Goal: Task Accomplishment & Management: Use online tool/utility

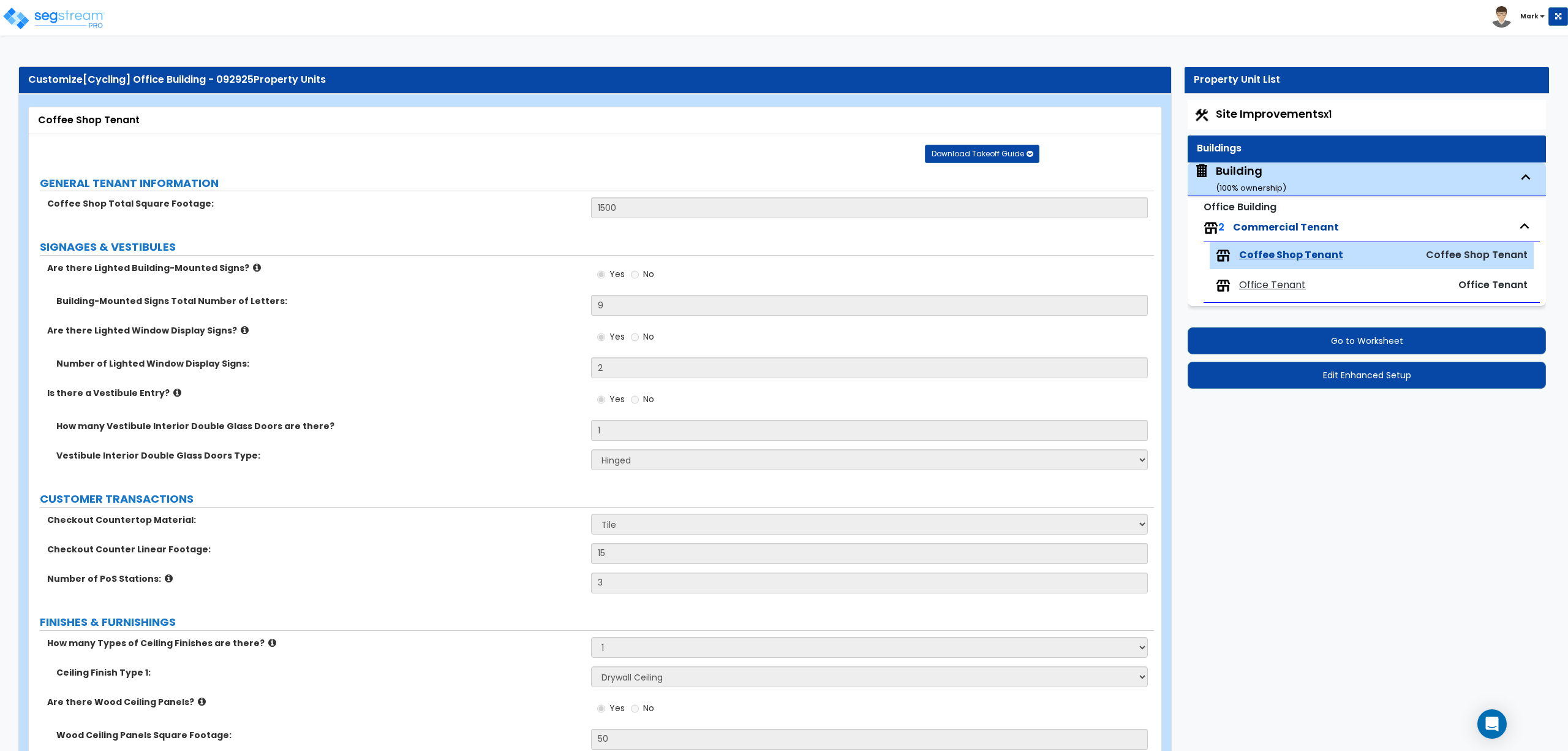
select select "1"
select select "6"
select select "1"
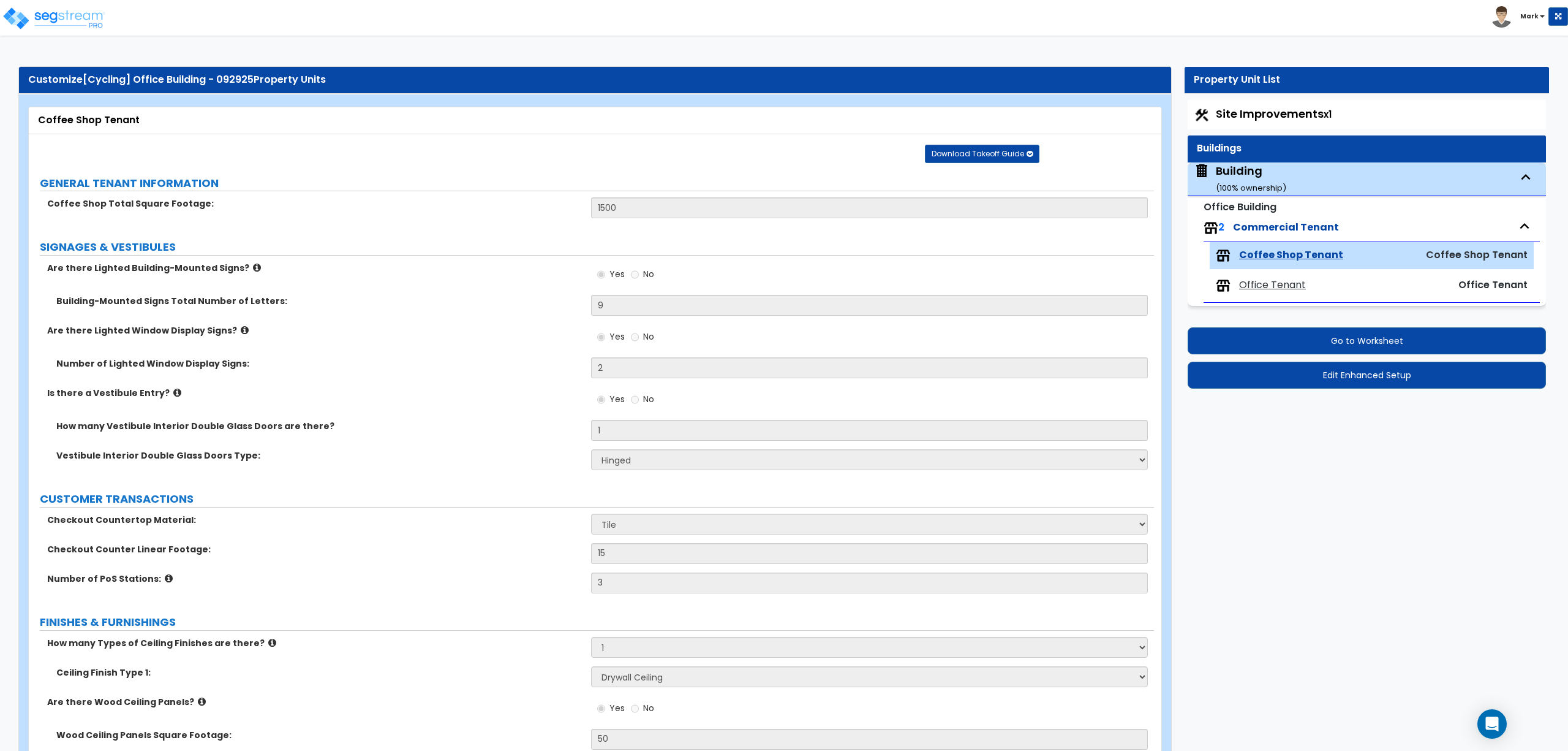
select select "1"
select select "5"
select select "2"
select select "1"
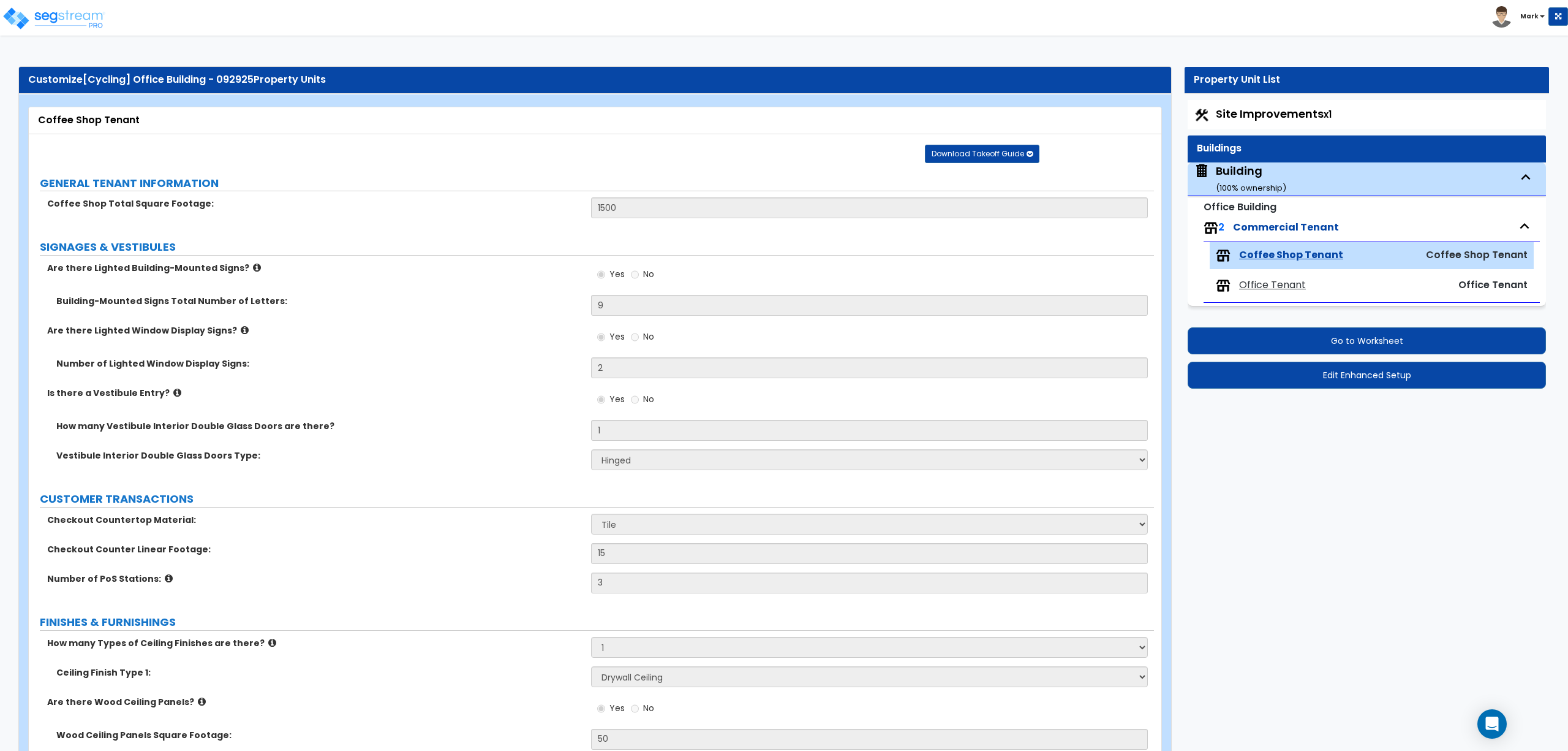
select select "3"
select select "1"
select select "2"
select select "1"
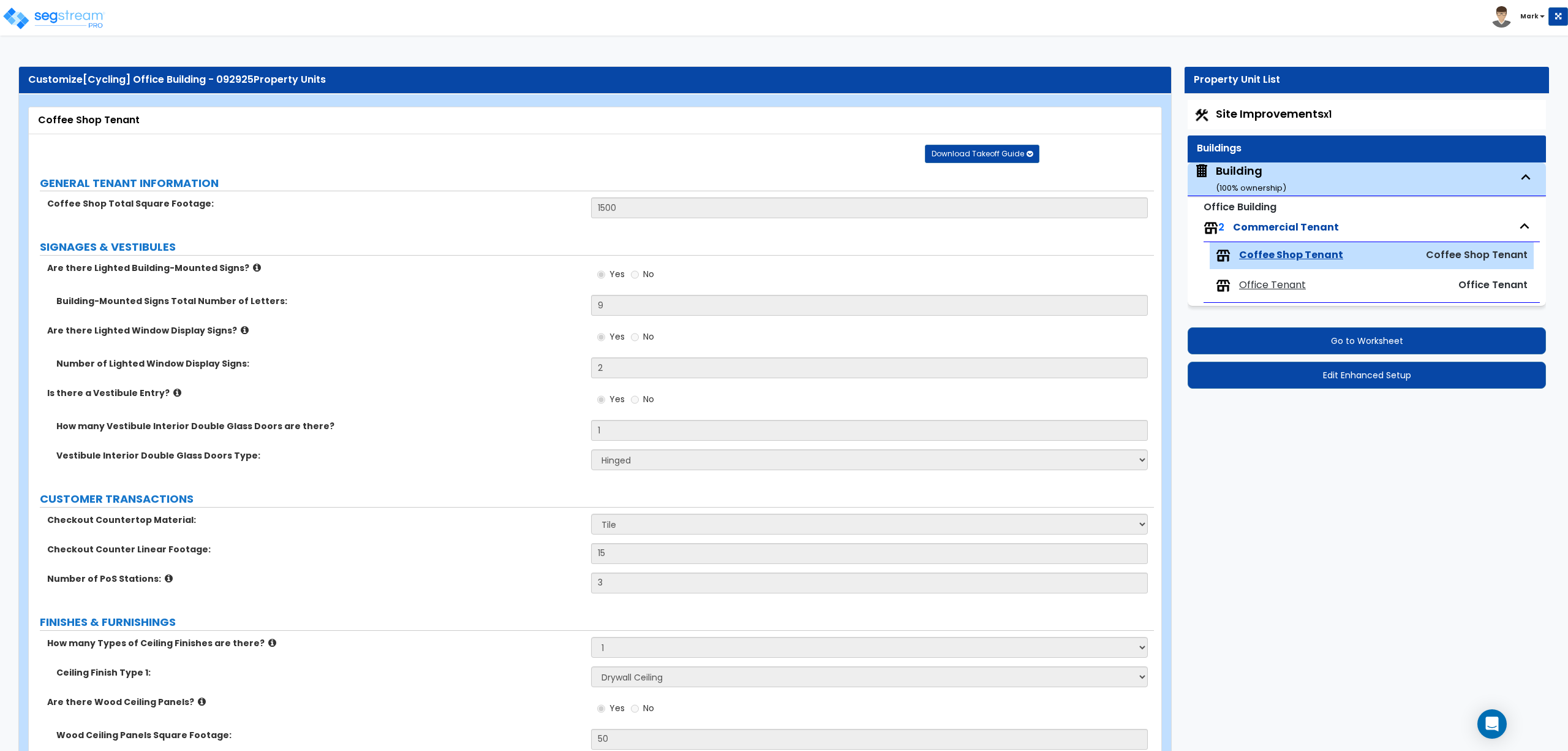
select select "2"
select select "1"
select select "3"
select select "2"
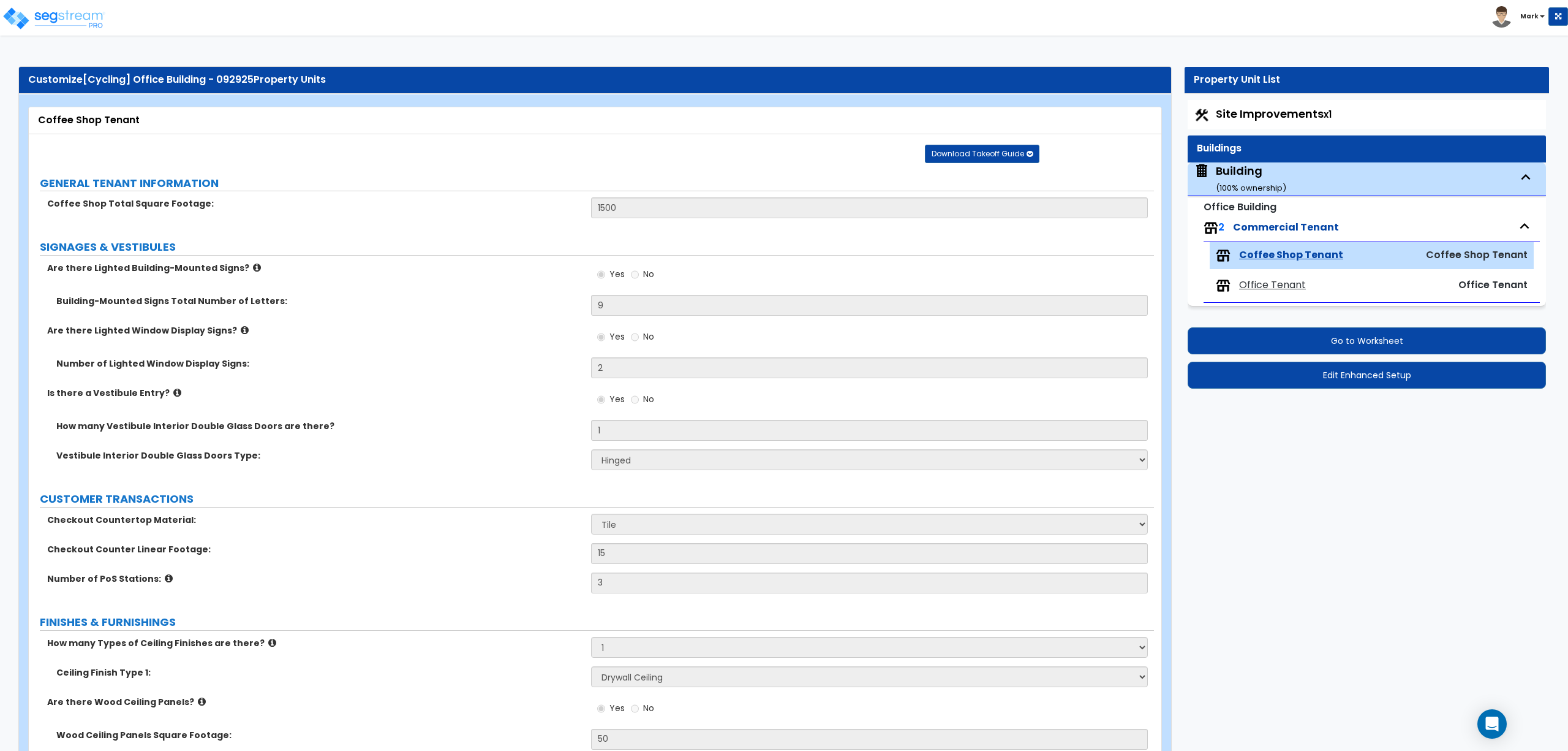
select select "1"
select select "2"
select select "1"
select select "4"
select select "2"
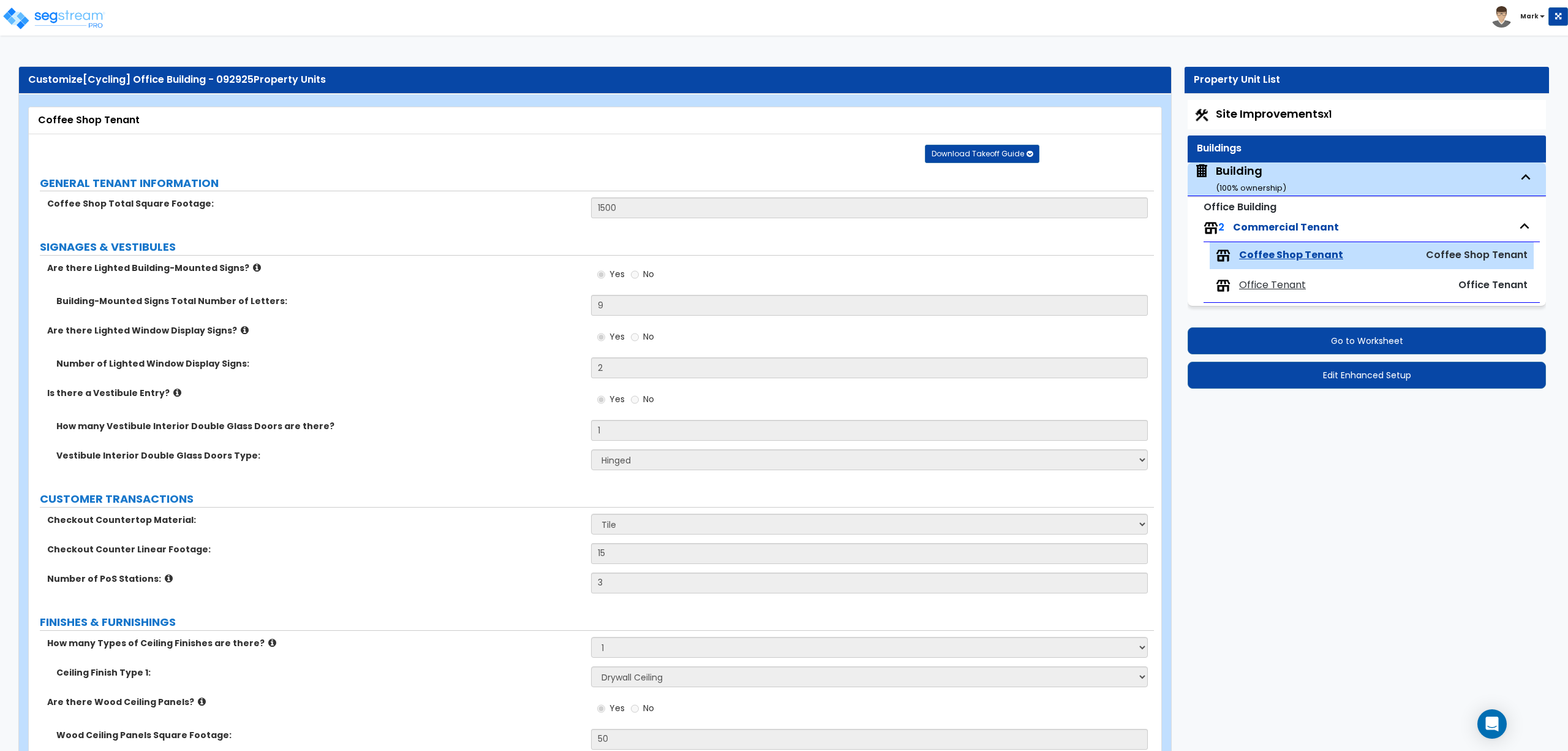
select select "2"
select select "1"
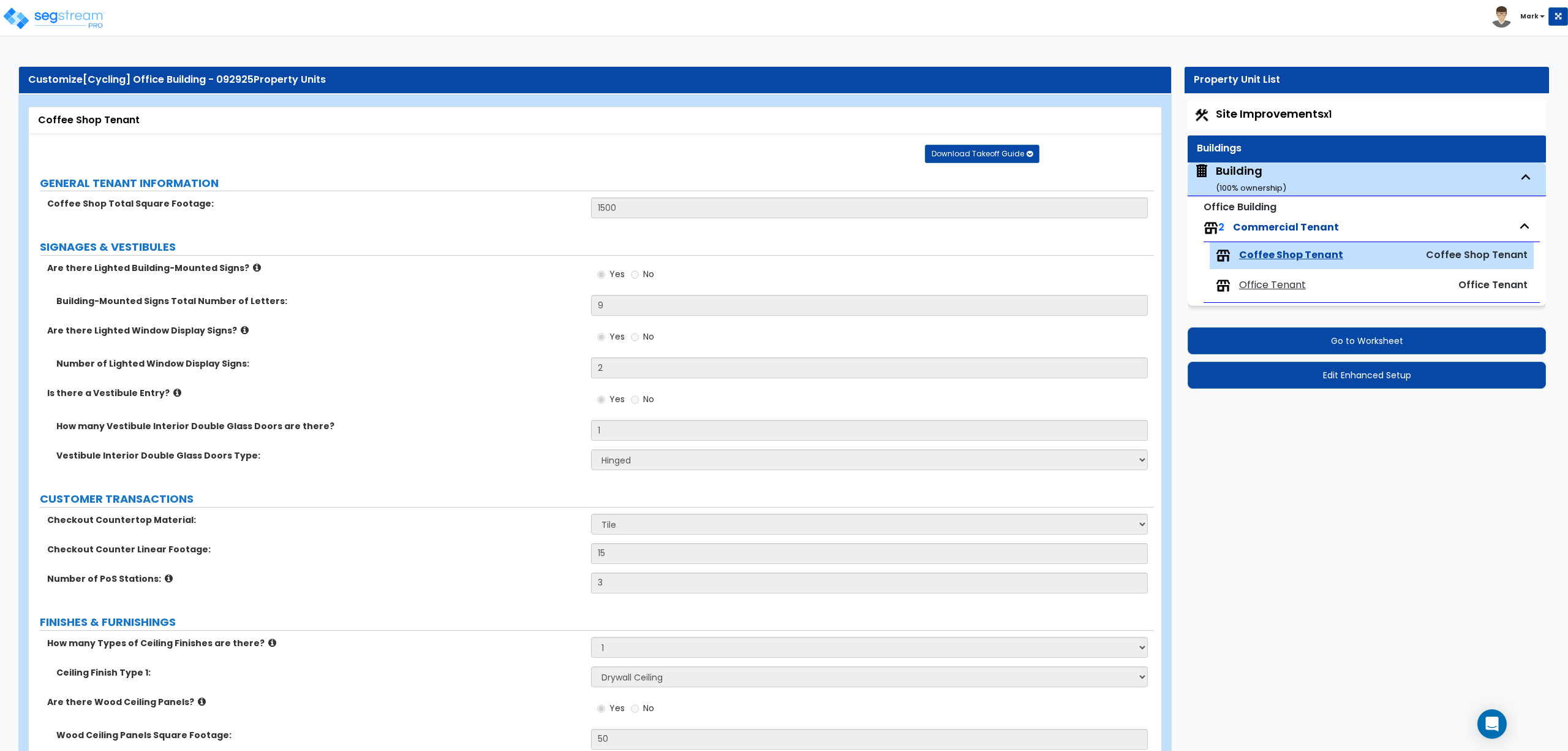
select select "2"
select select "1"
select select "3"
select select "1"
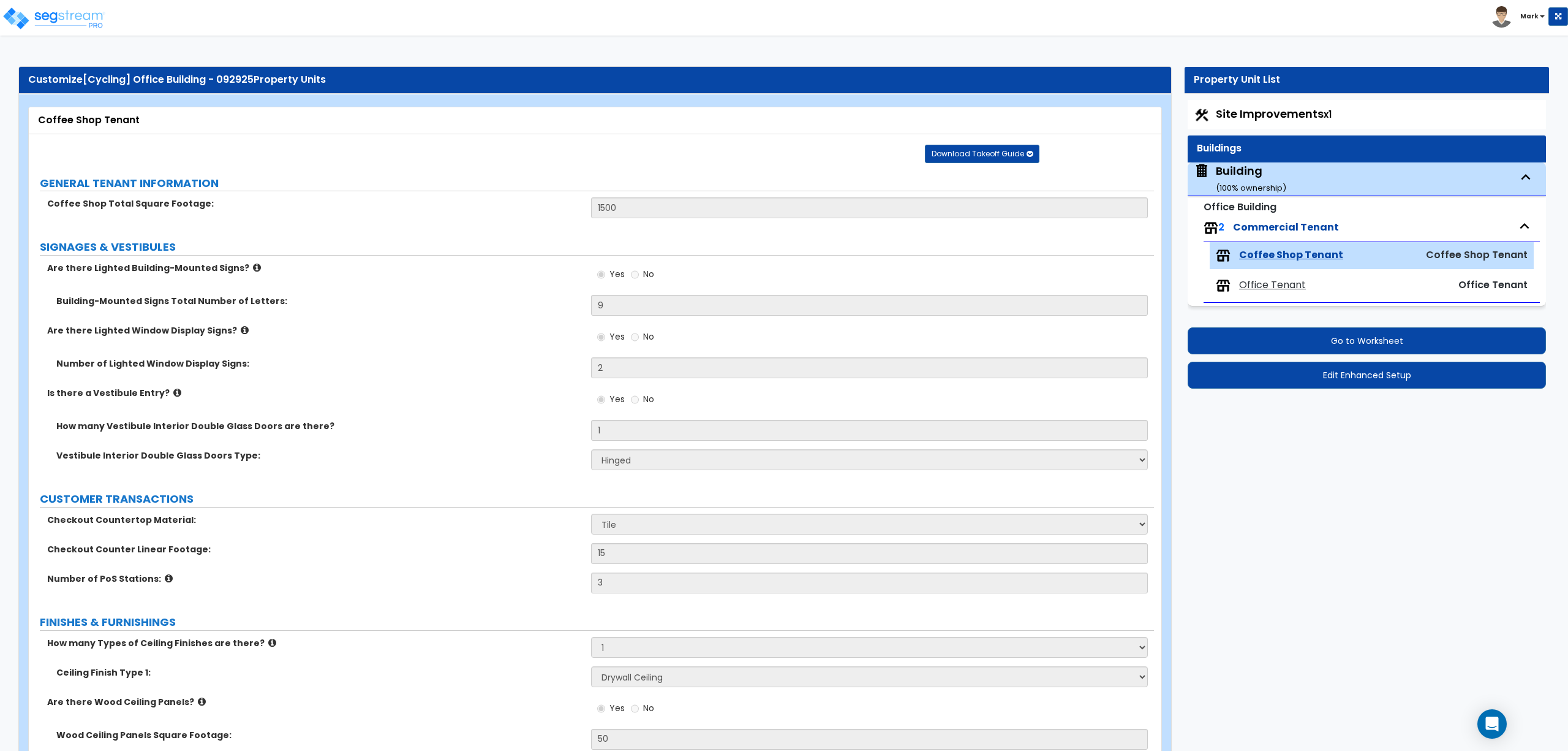
select select "2"
select select "1"
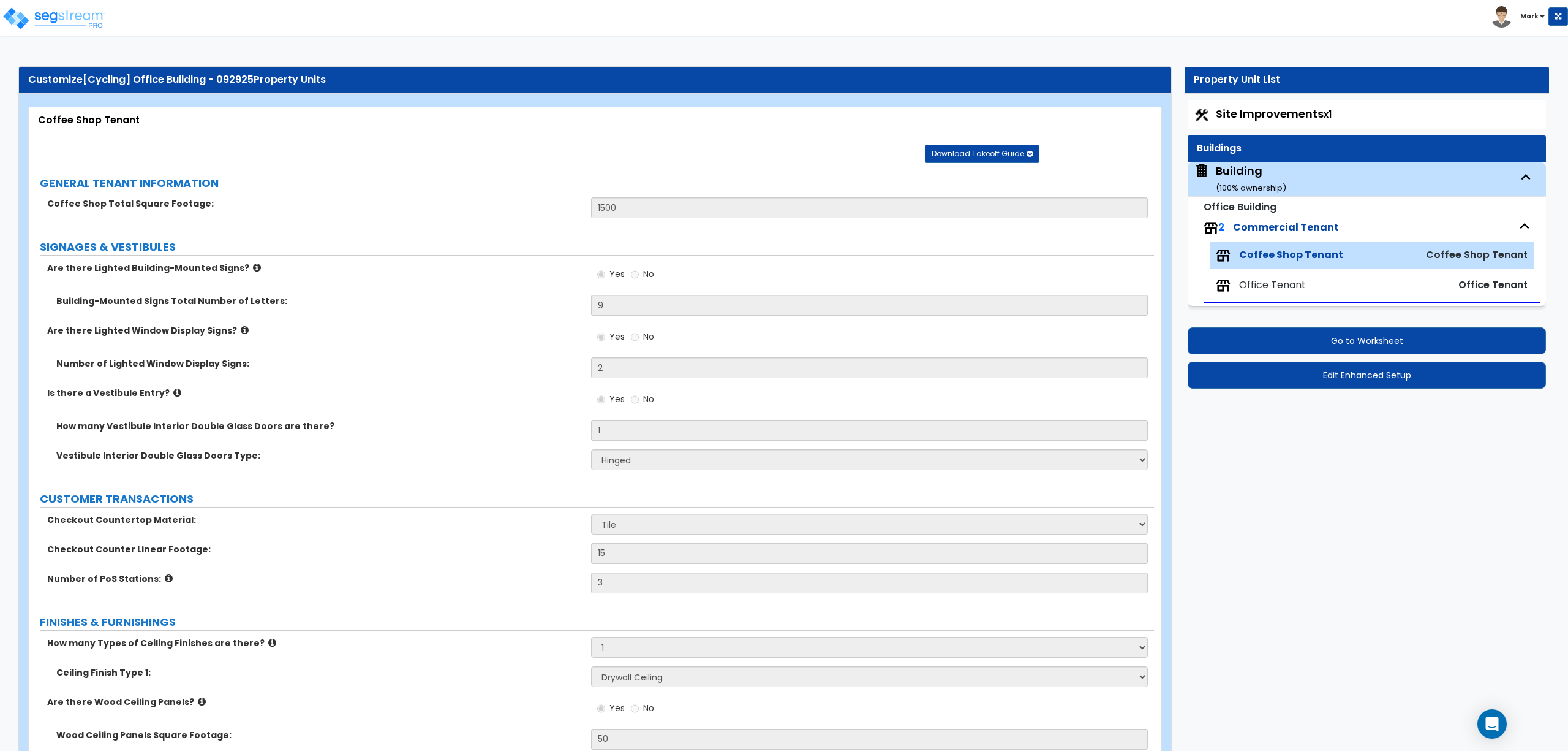
select select "3"
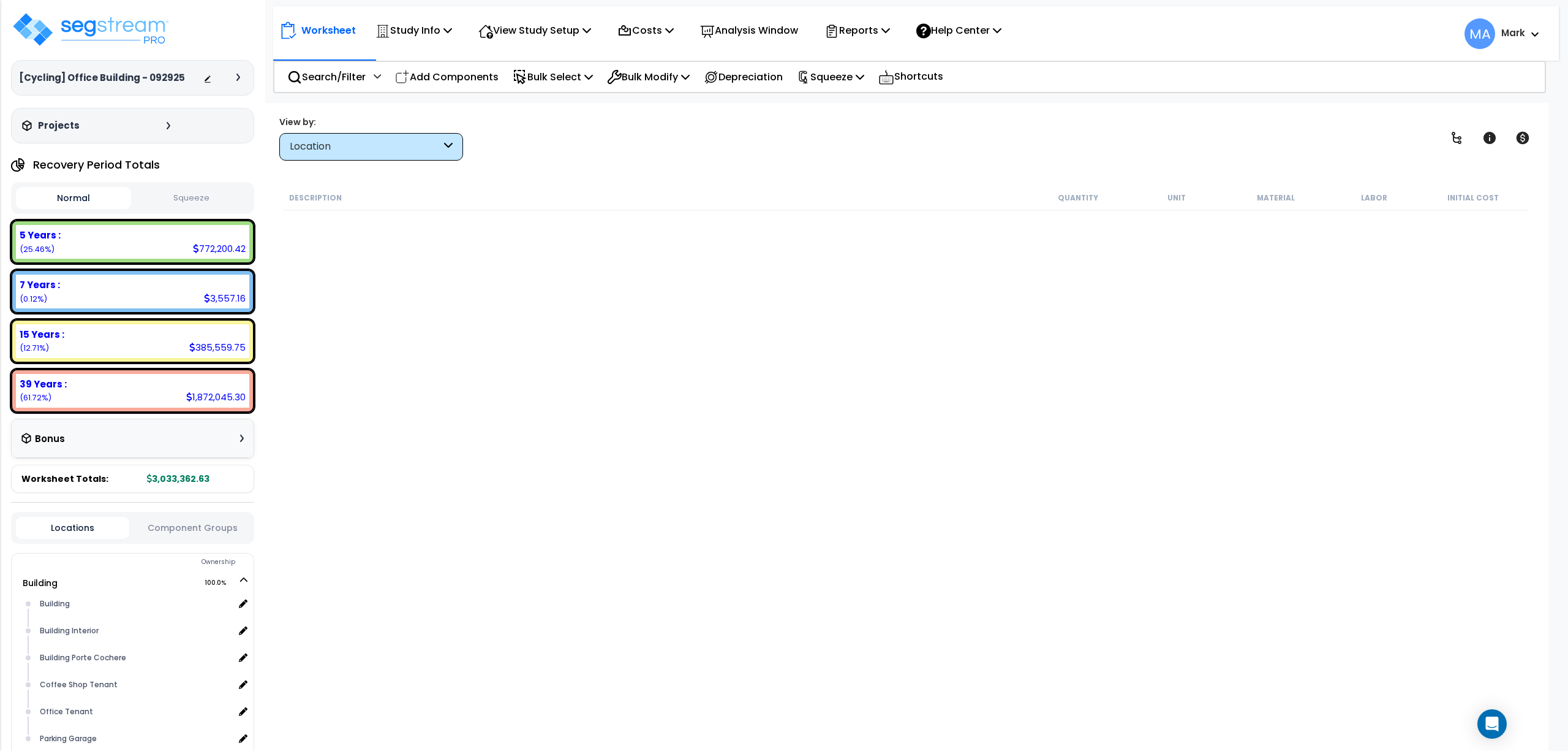
scroll to position [199, 0]
